Goal: Ask a question

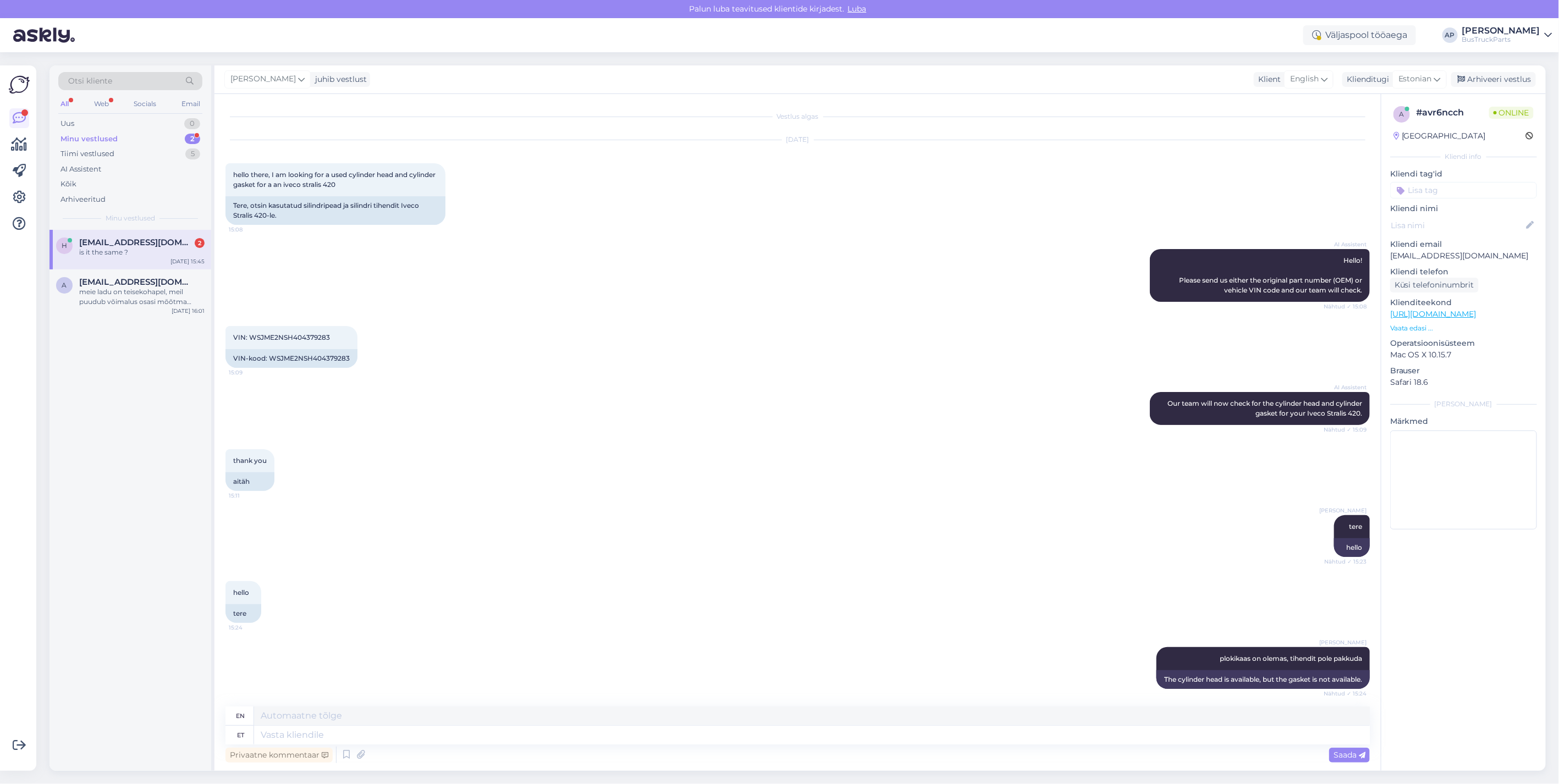
scroll to position [660, 0]
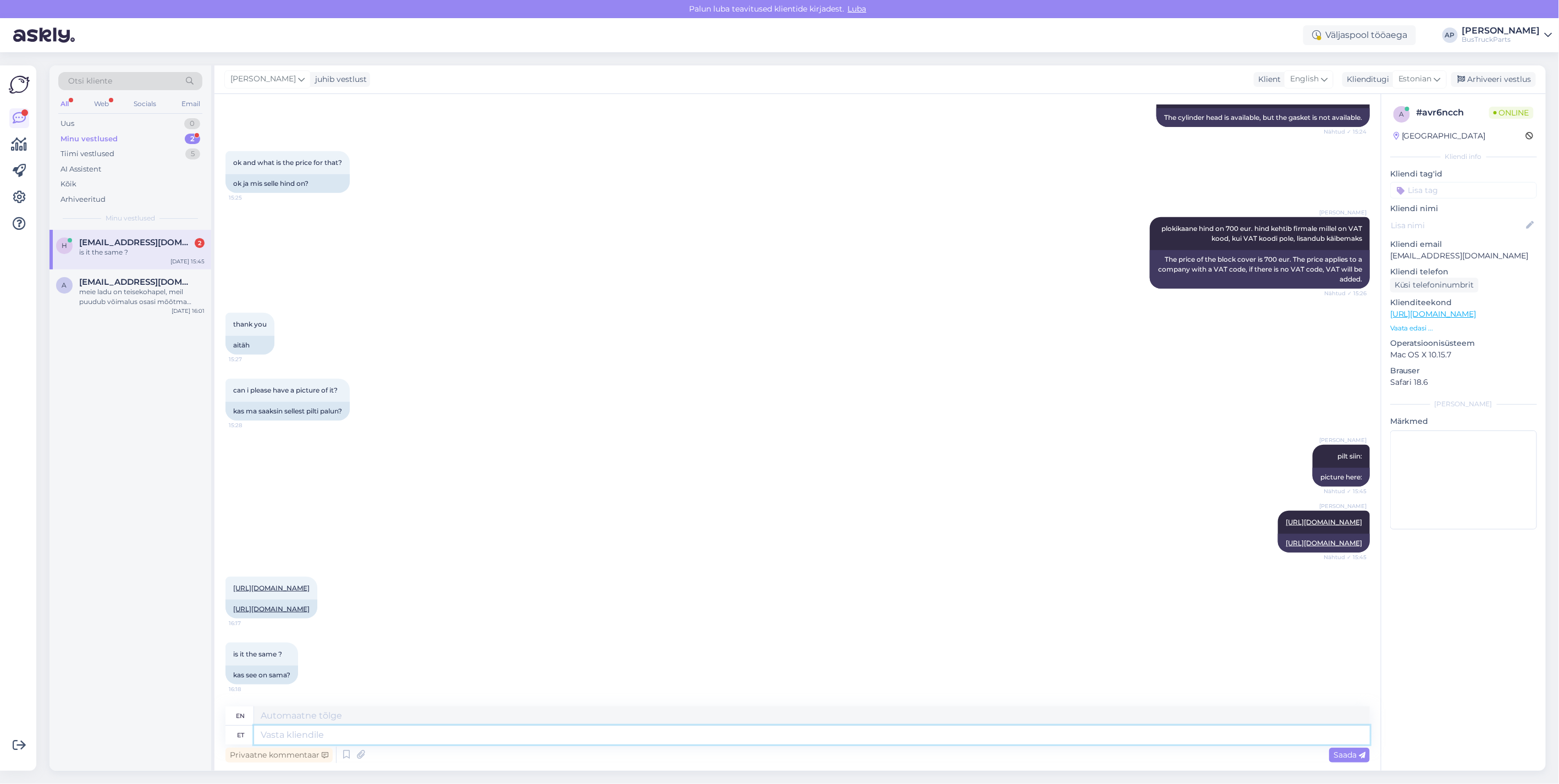
drag, startPoint x: 289, startPoint y: 735, endPoint x: 319, endPoint y: 739, distance: 30.3
click at [289, 735] on textarea at bounding box center [812, 735] width 1116 height 18
type textarea "a"
click at [310, 584] on link "[URL][DOMAIN_NAME]" at bounding box center [271, 588] width 76 height 9
click at [293, 732] on textarea at bounding box center [812, 735] width 1116 height 18
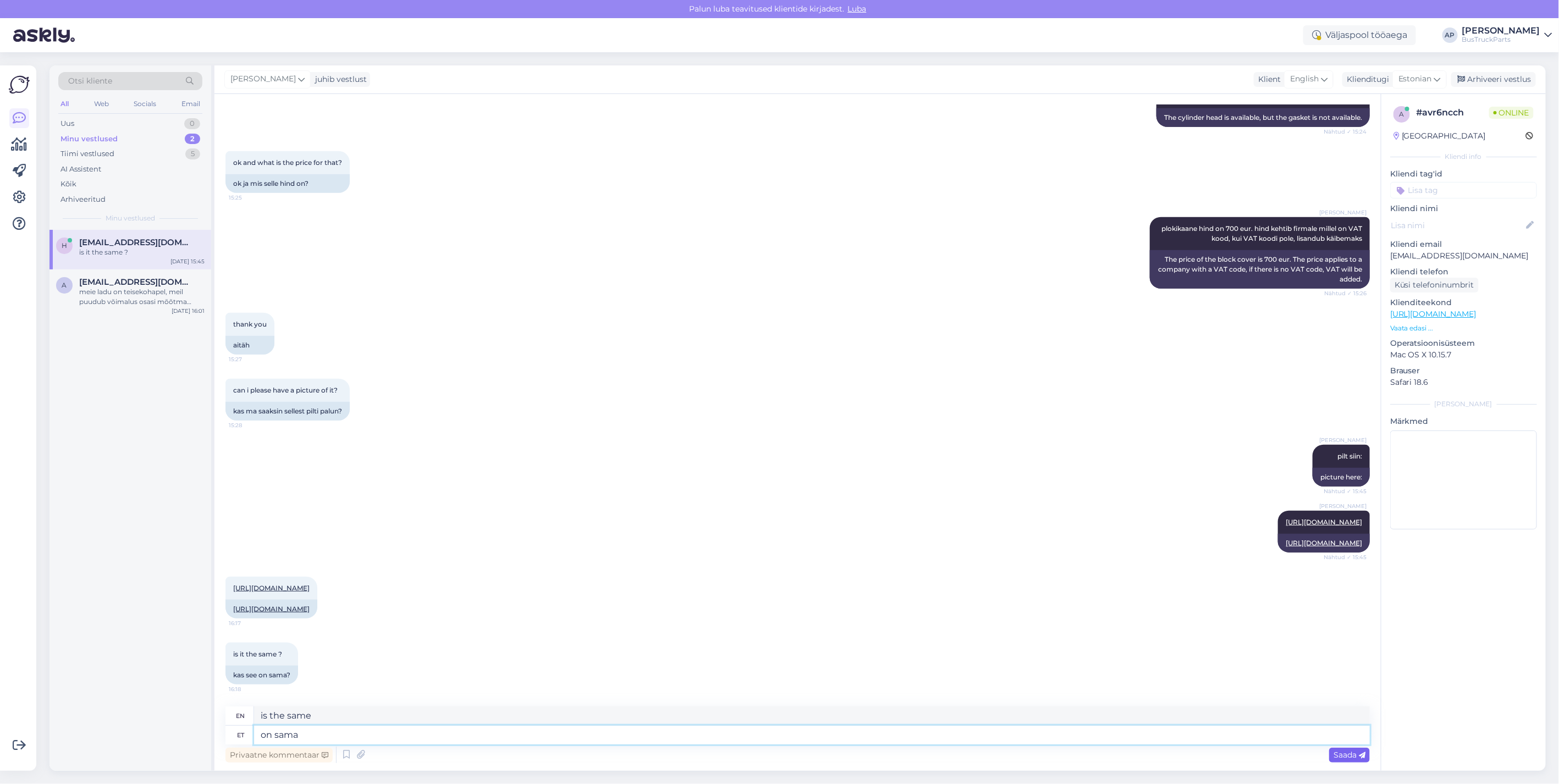
type textarea "on sama"
click at [1356, 751] on span "Saada" at bounding box center [1349, 754] width 32 height 10
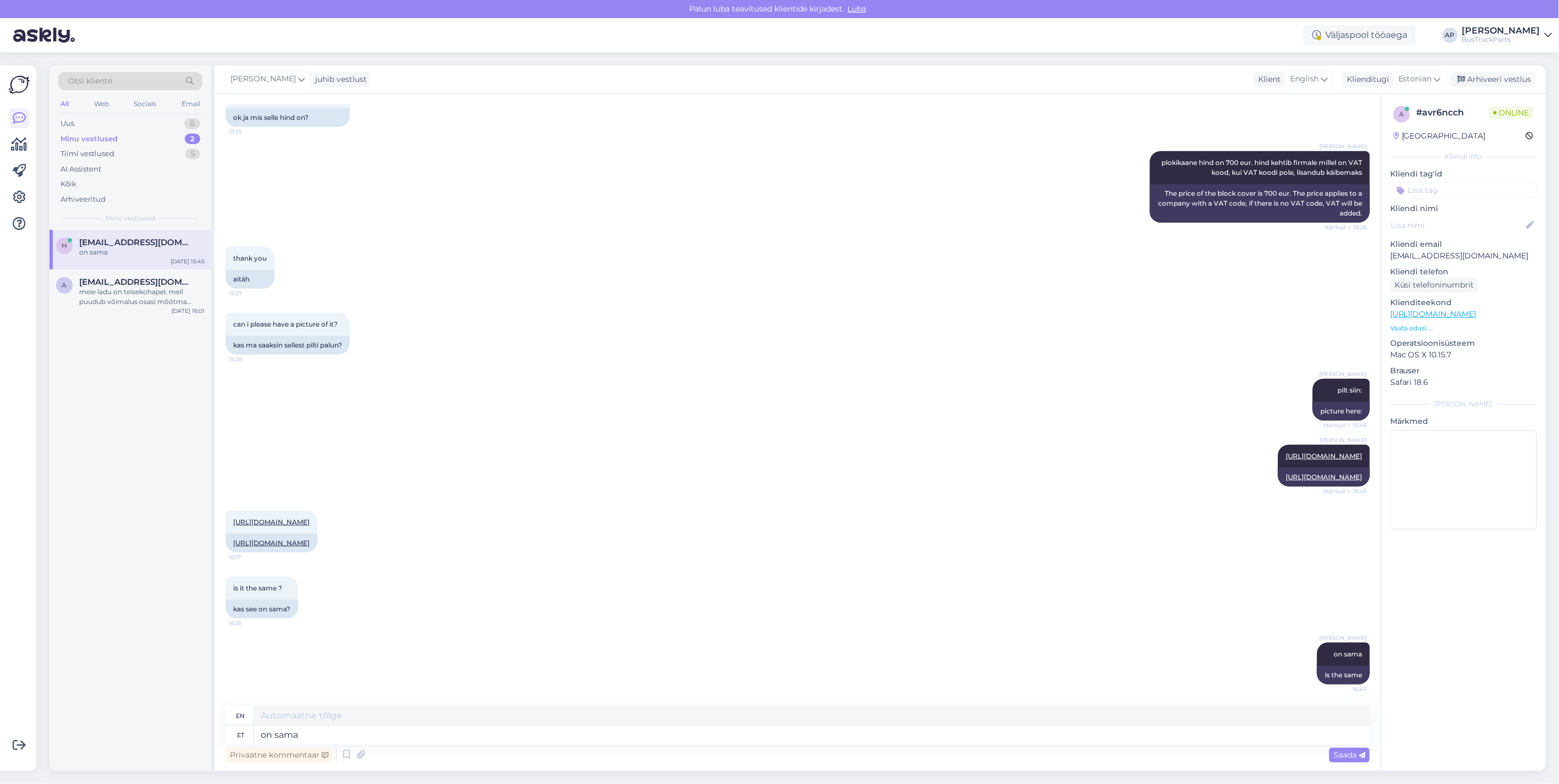
scroll to position [725, 0]
click at [121, 284] on span "[EMAIL_ADDRESS][DOMAIN_NAME]" at bounding box center [136, 282] width 114 height 10
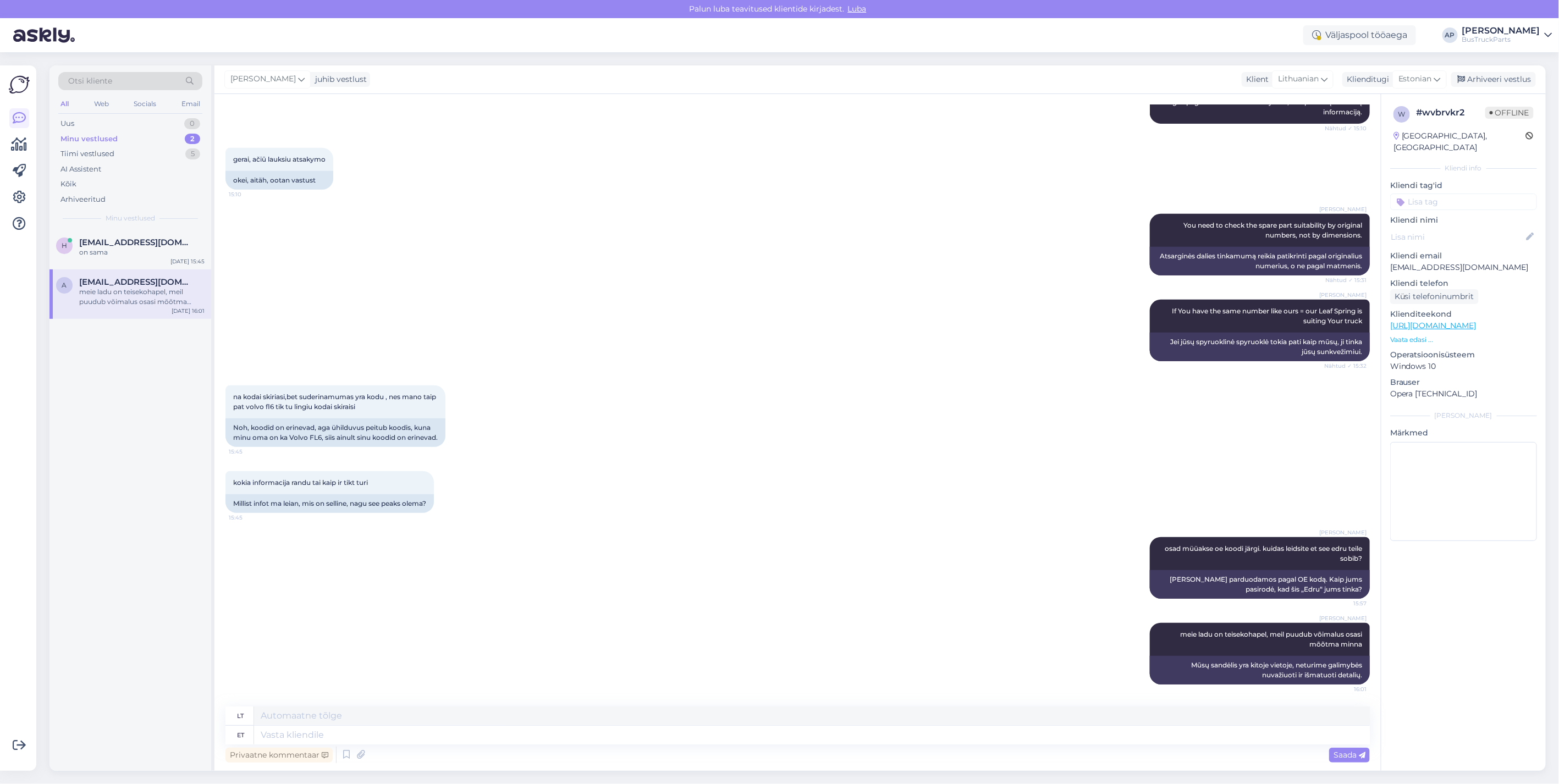
scroll to position [345, 0]
click at [102, 243] on span "[EMAIL_ADDRESS][DOMAIN_NAME]" at bounding box center [136, 242] width 114 height 10
